Goal: Information Seeking & Learning: Find specific fact

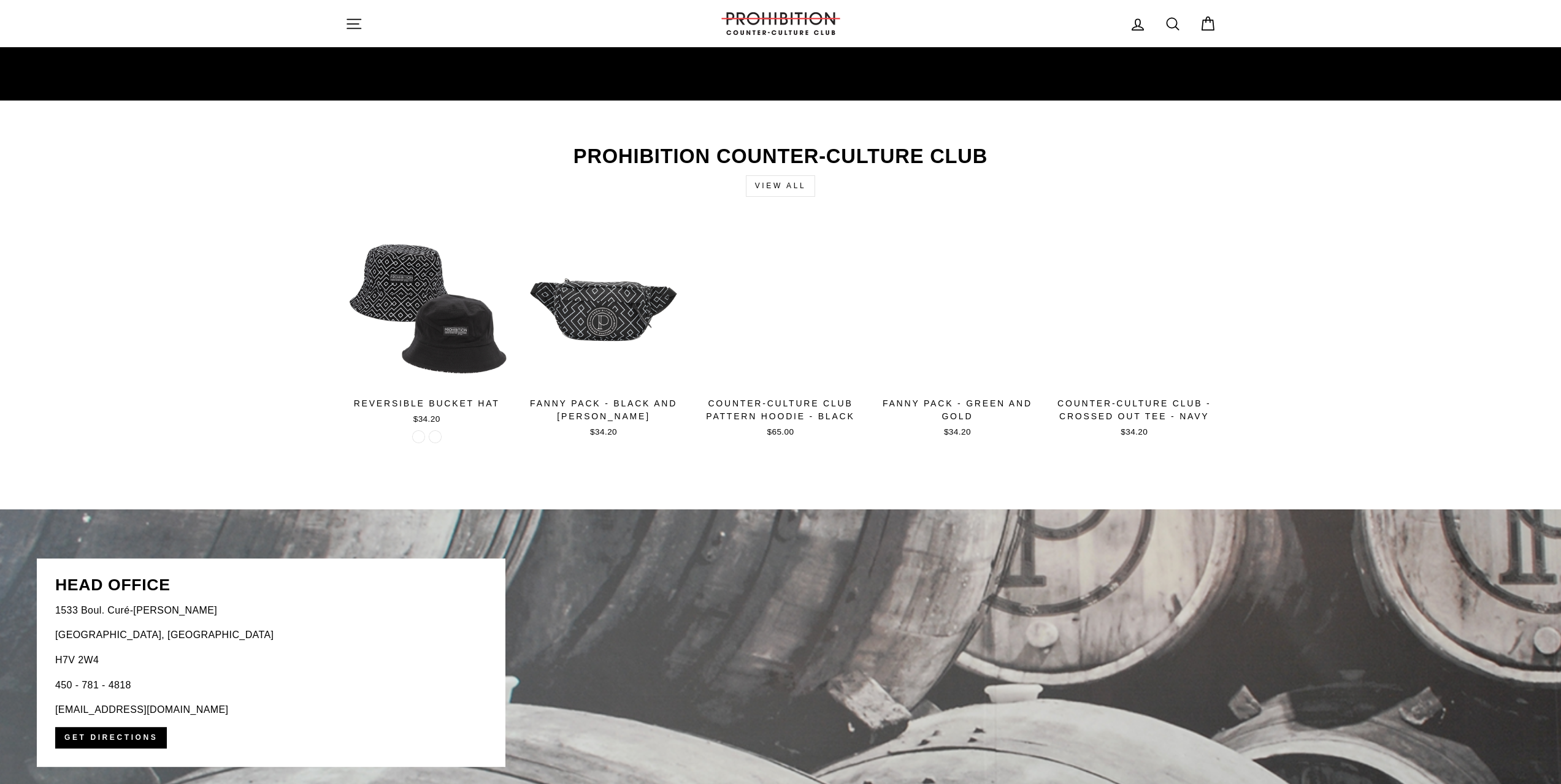
scroll to position [2084, 0]
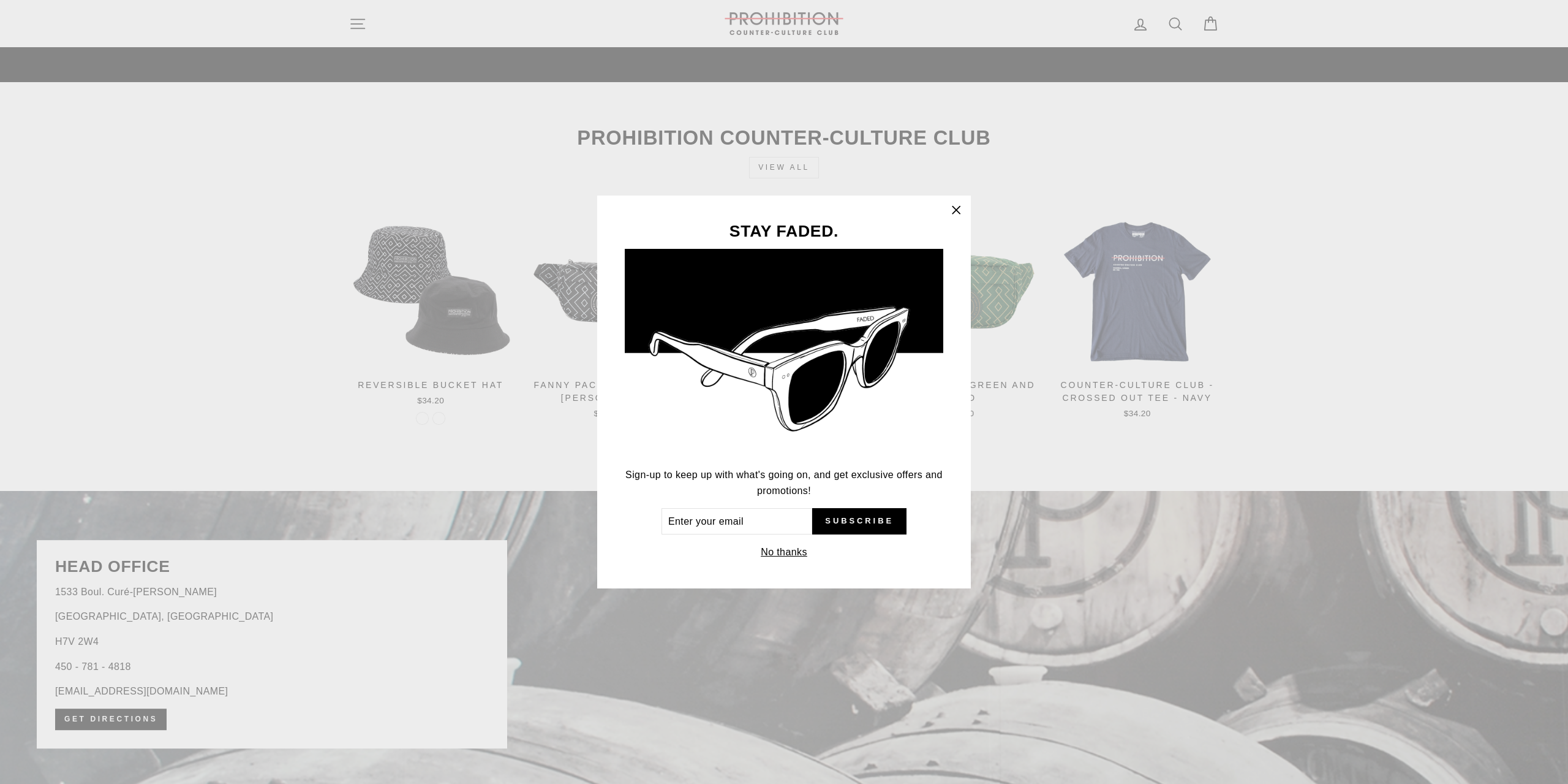
click at [955, 208] on icon "button" at bounding box center [956, 211] width 8 height 8
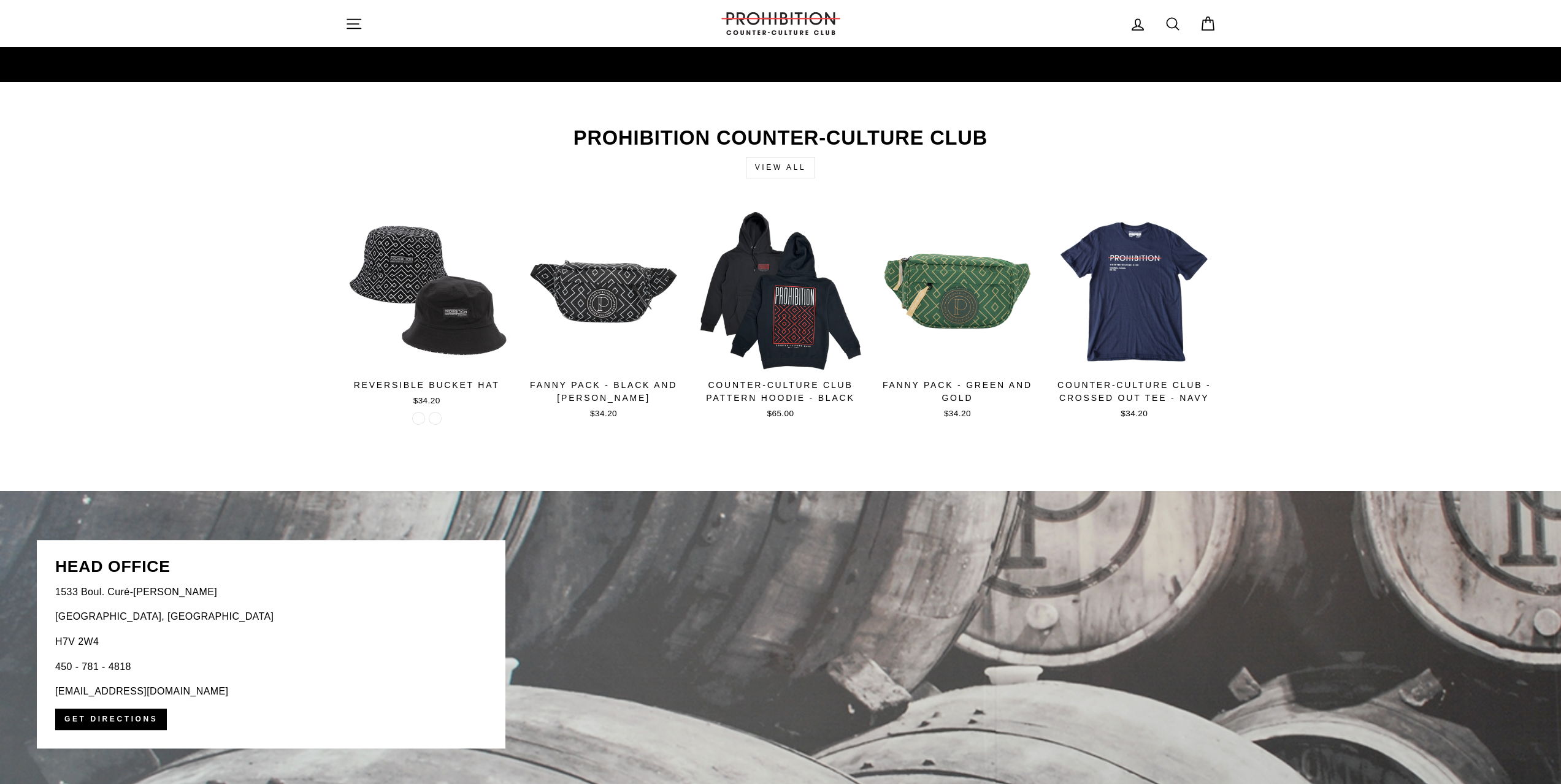
click at [1173, 20] on icon at bounding box center [1172, 24] width 18 height 18
type input "sweet leaf"
click at [345, 9] on button "Search" at bounding box center [358, 23] width 26 height 29
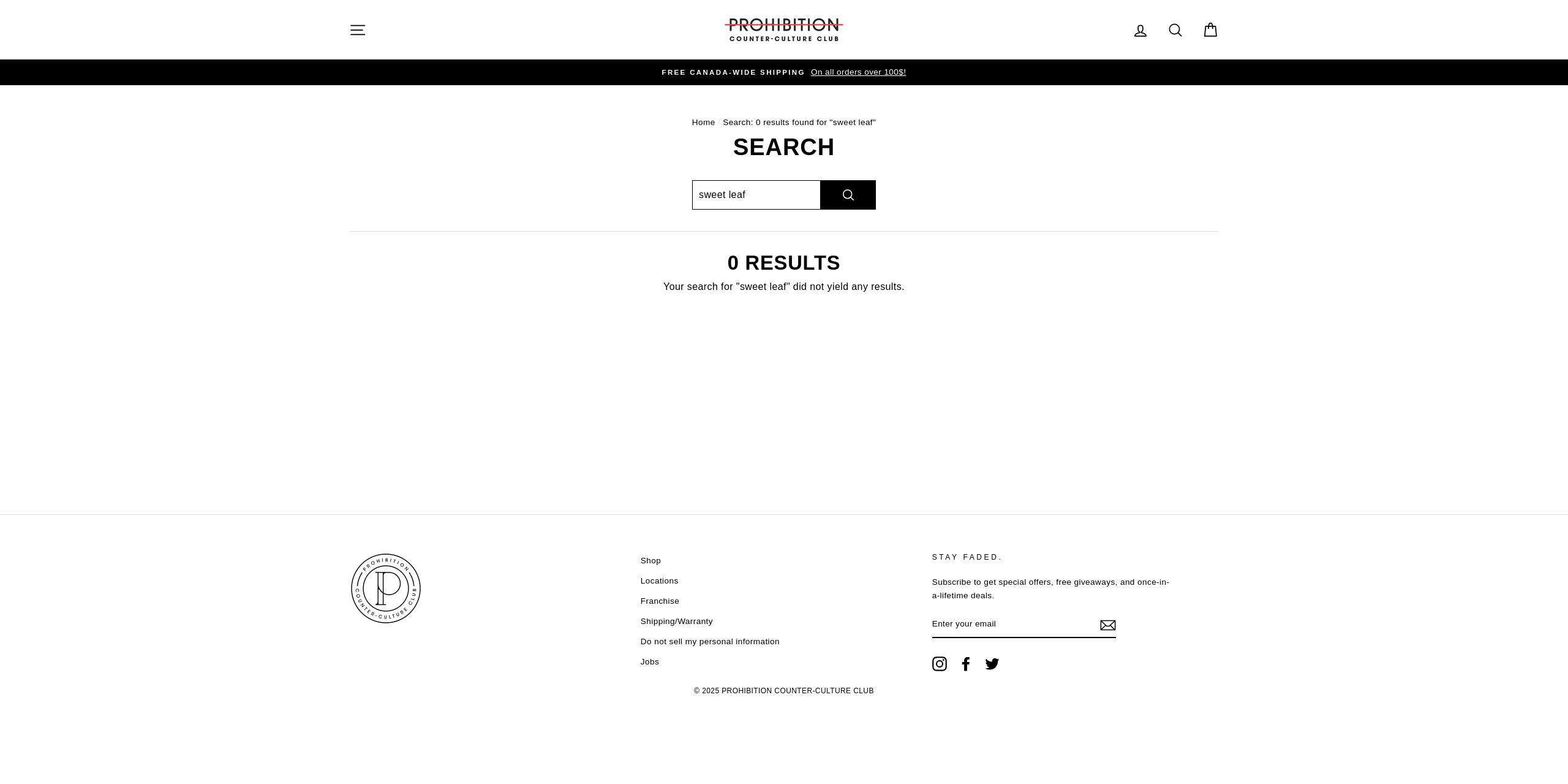
drag, startPoint x: 771, startPoint y: 191, endPoint x: 581, endPoint y: 191, distance: 190.0
click at [583, 190] on div "Search sweet leaf Search 0 results Your search for "sweet leaf" did not yield a…" at bounding box center [777, 230] width 883 height 190
